Goal: Information Seeking & Learning: Learn about a topic

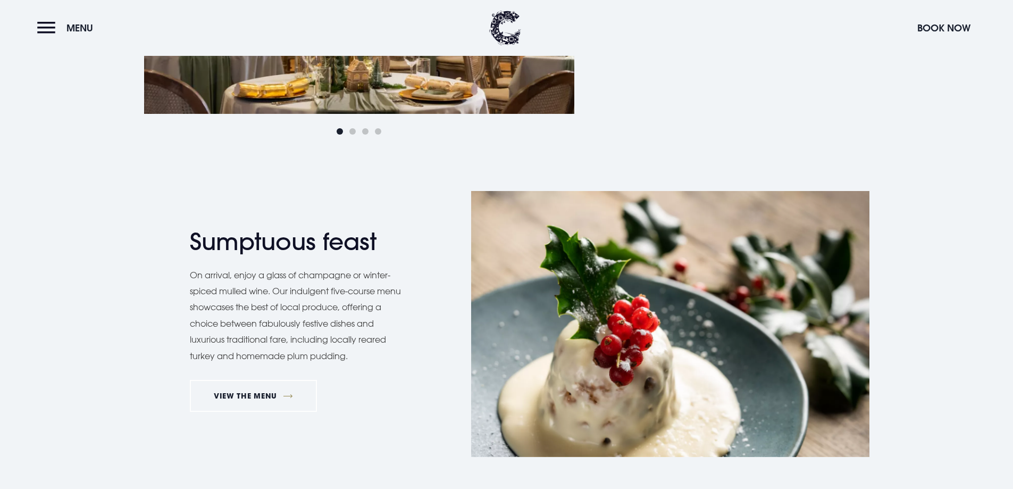
scroll to position [1117, 0]
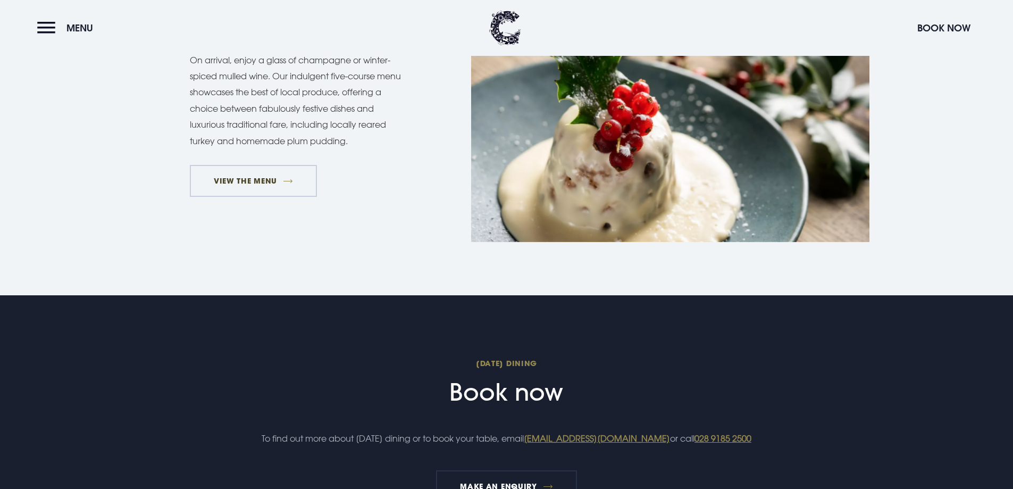
click at [226, 174] on link "VIEW THE MENU" at bounding box center [254, 181] width 128 height 32
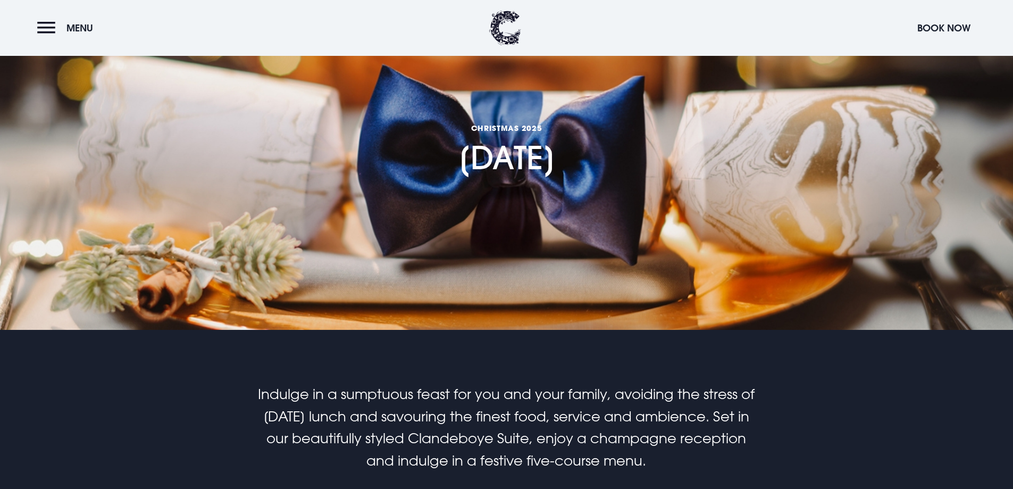
scroll to position [53, 0]
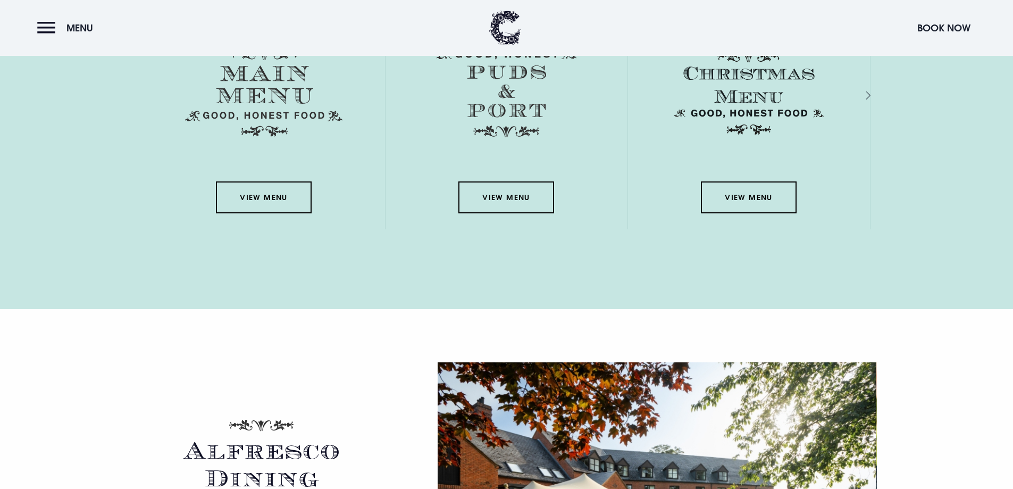
scroll to position [1702, 0]
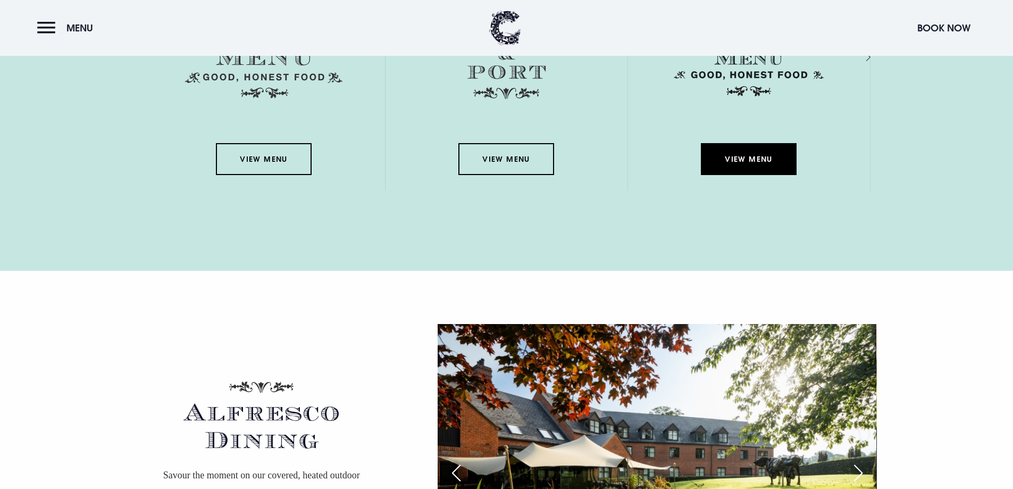
click at [765, 157] on link "View Menu" at bounding box center [749, 159] width 96 height 32
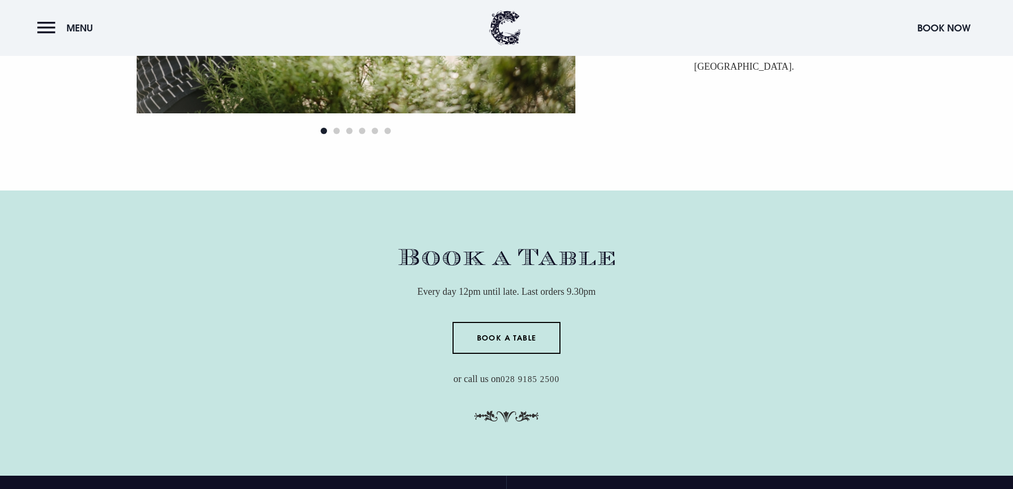
scroll to position [3055, 0]
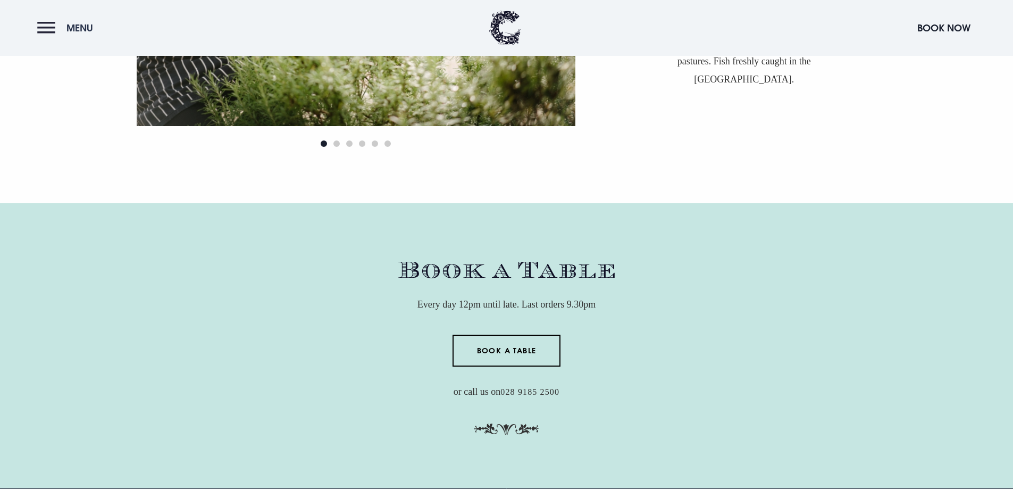
click at [43, 26] on button "Menu" at bounding box center [67, 27] width 61 height 23
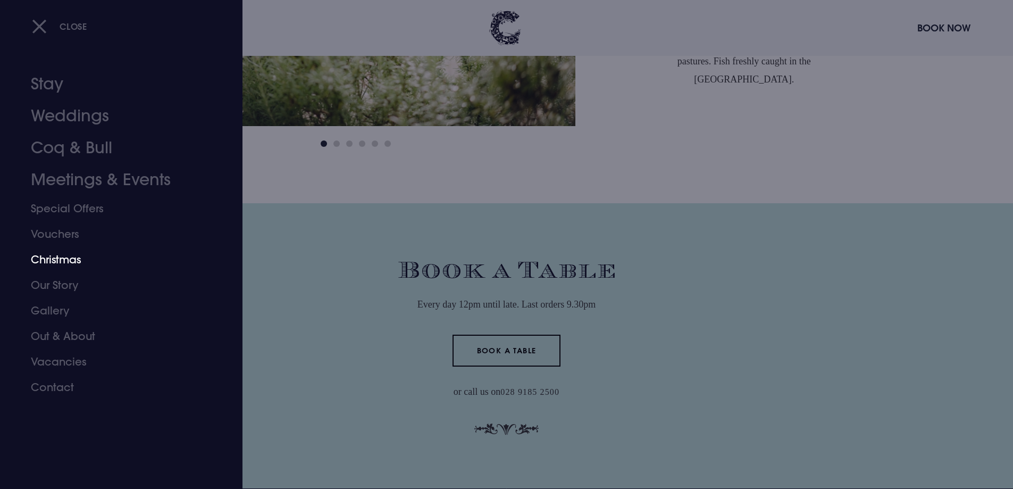
click at [54, 261] on link "Christmas" at bounding box center [115, 260] width 168 height 26
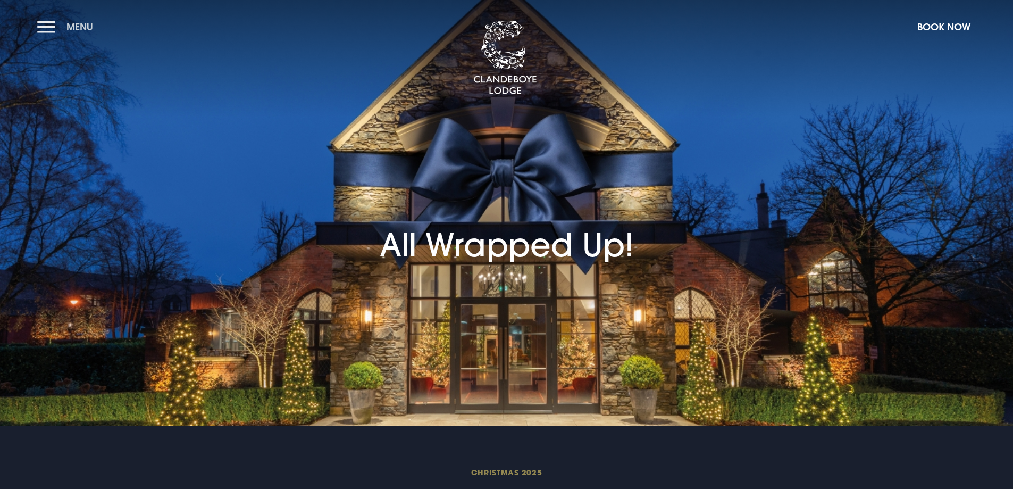
click at [45, 22] on button "Menu" at bounding box center [67, 26] width 61 height 23
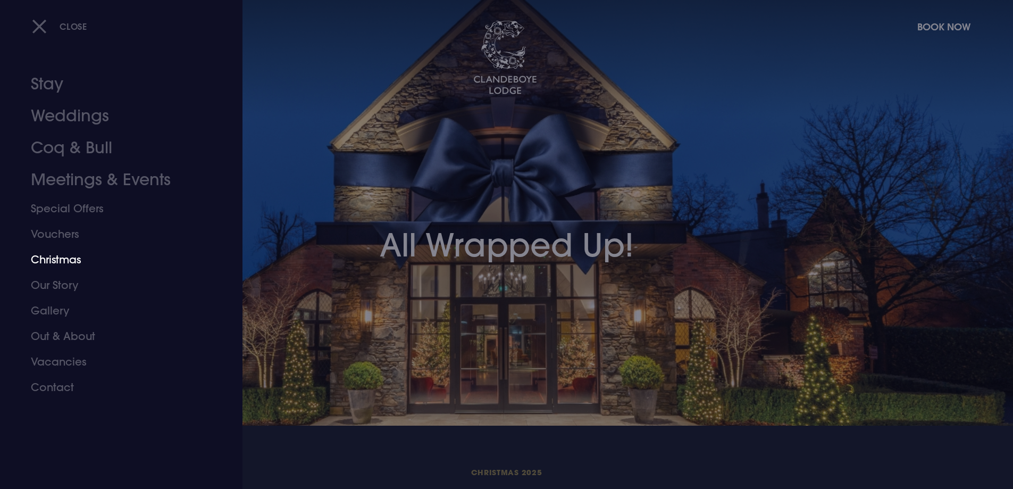
click at [62, 259] on link "Christmas" at bounding box center [115, 260] width 168 height 26
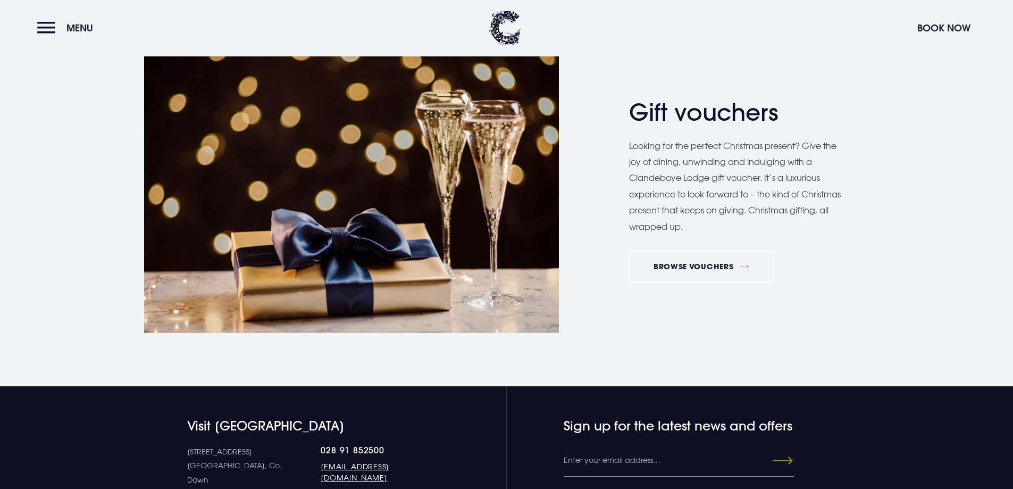
scroll to position [2234, 0]
